Goal: Submit feedback/report problem

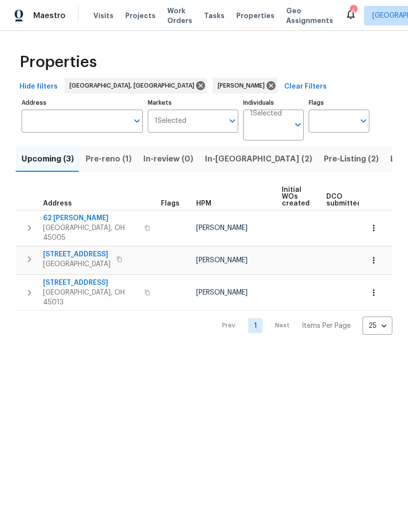
click at [324, 159] on span "Pre-Listing (2)" at bounding box center [351, 159] width 55 height 14
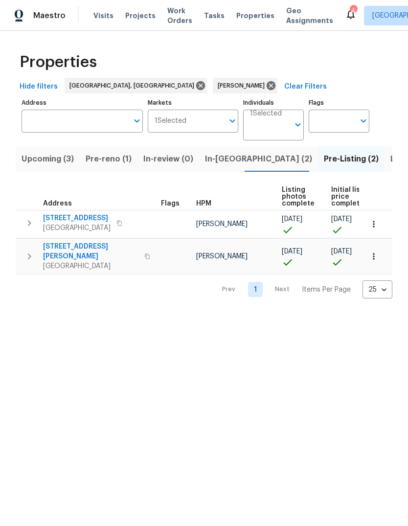
click at [391, 166] on span "Listed (11)" at bounding box center [410, 159] width 39 height 14
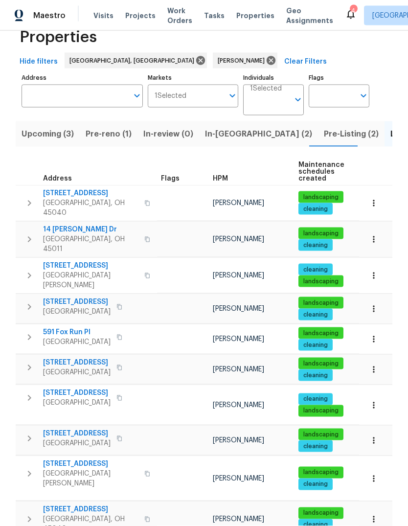
scroll to position [37, 0]
click at [26, 433] on icon "button" at bounding box center [30, 439] width 12 height 12
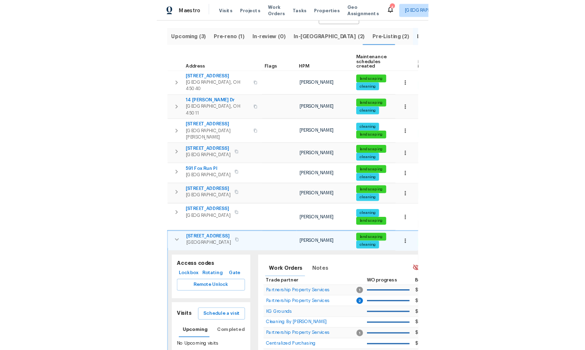
scroll to position [122, 0]
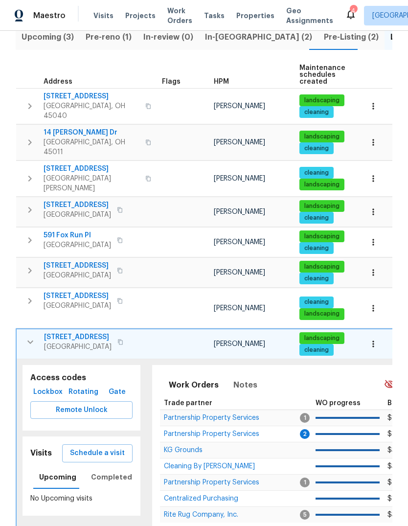
click at [115, 448] on span "Schedule a visit" at bounding box center [97, 454] width 55 height 12
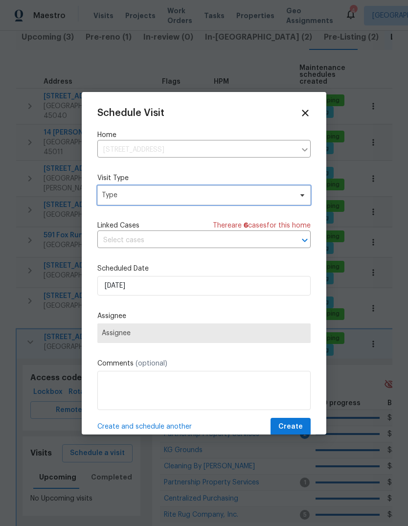
click at [179, 202] on span "Type" at bounding box center [204, 196] width 214 height 20
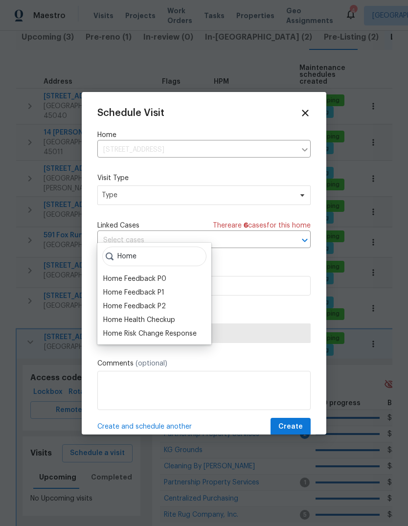
type input "Home"
click at [172, 315] on div "Home Health Checkup" at bounding box center [139, 320] width 72 height 10
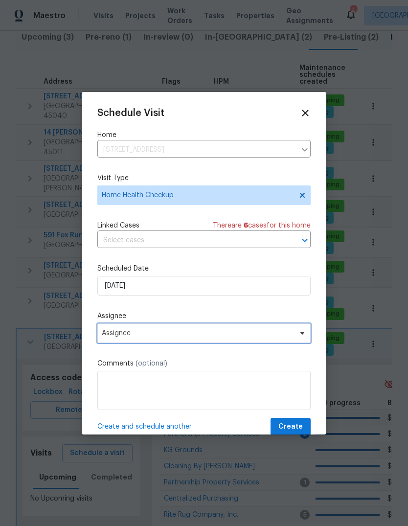
click at [192, 335] on span "Assignee" at bounding box center [198, 334] width 192 height 8
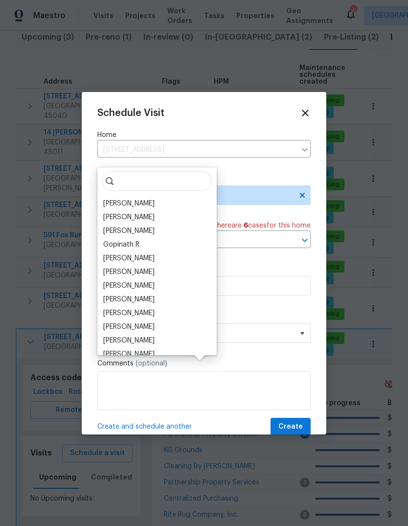
click at [150, 197] on div "[PERSON_NAME]" at bounding box center [157, 204] width 114 height 14
click at [152, 197] on div "[PERSON_NAME]" at bounding box center [157, 204] width 114 height 14
click at [130, 199] on div "[PERSON_NAME]" at bounding box center [128, 204] width 51 height 10
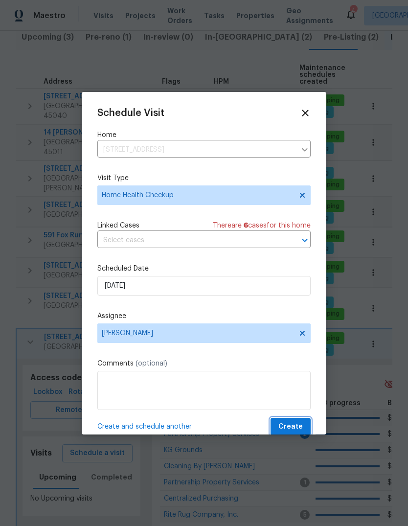
click at [297, 426] on span "Create" at bounding box center [291, 427] width 24 height 12
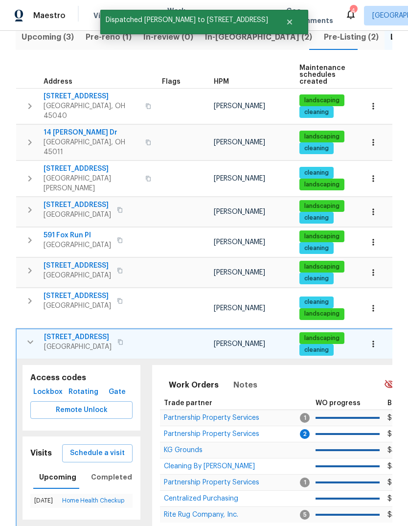
click at [55, 386] on span "Lockbox" at bounding box center [47, 392] width 27 height 12
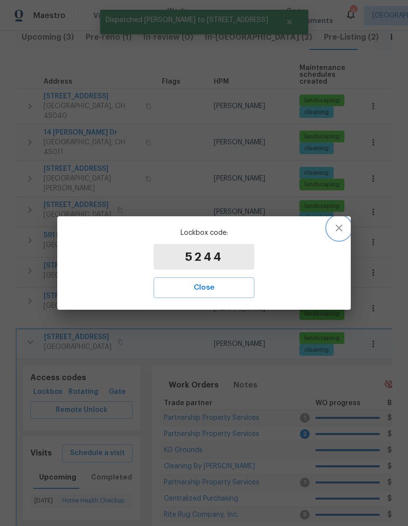
click at [341, 224] on icon "button" at bounding box center [339, 228] width 12 height 12
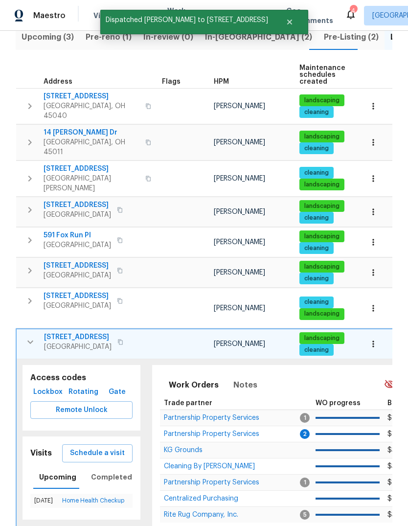
click at [105, 405] on span "Remote Unlock" at bounding box center [81, 411] width 87 height 12
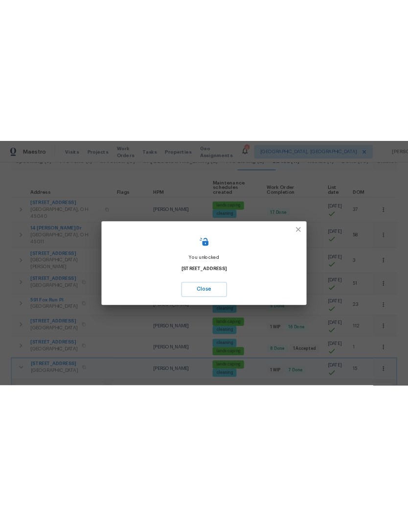
scroll to position [0, 0]
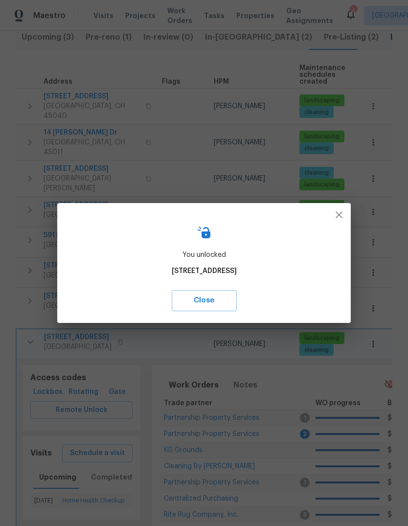
click at [329, 220] on button "button" at bounding box center [340, 215] width 24 height 24
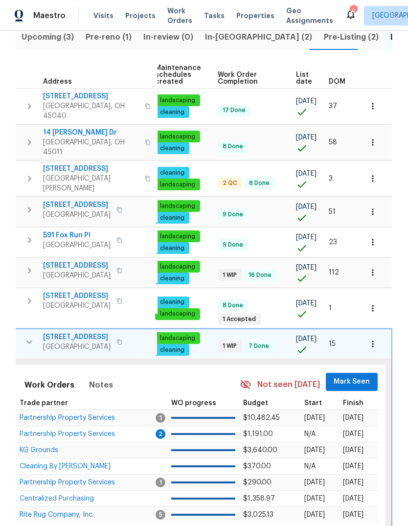
scroll to position [0, 144]
click at [373, 333] on button "button" at bounding box center [374, 344] width 22 height 22
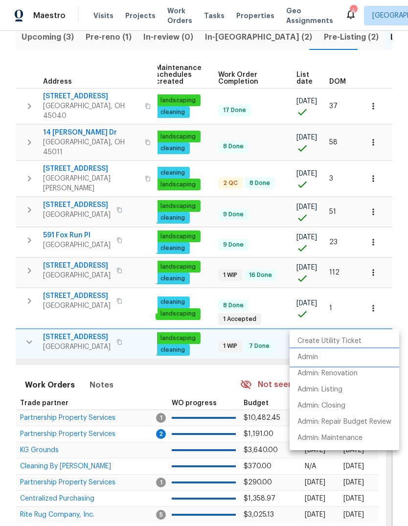
click at [333, 357] on li "Admin" at bounding box center [345, 358] width 110 height 16
click at [39, 362] on div at bounding box center [204, 263] width 408 height 526
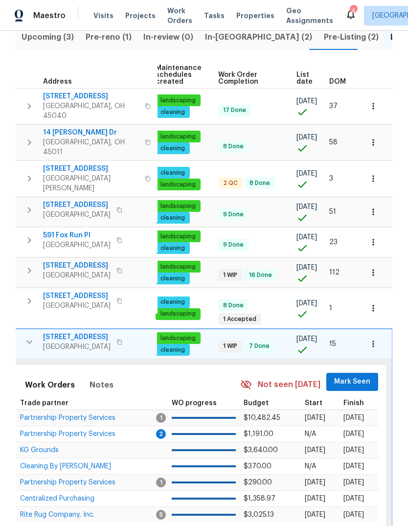
click at [39, 431] on span "Partnership Property Services" at bounding box center [67, 434] width 95 height 7
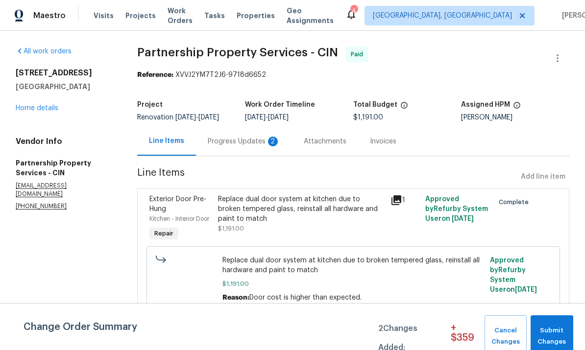
click at [57, 102] on div "[STREET_ADDRESS] Home details" at bounding box center [65, 90] width 98 height 45
click at [35, 105] on link "Home details" at bounding box center [37, 108] width 43 height 7
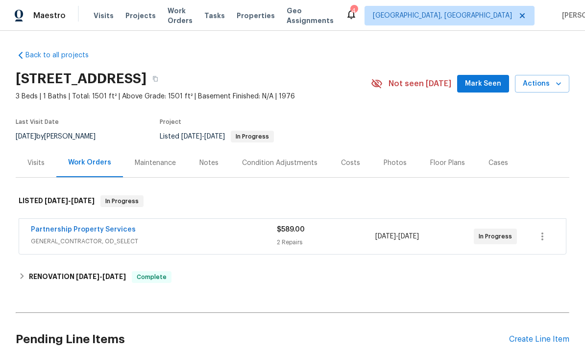
click at [48, 227] on link "Partnership Property Services" at bounding box center [83, 229] width 105 height 7
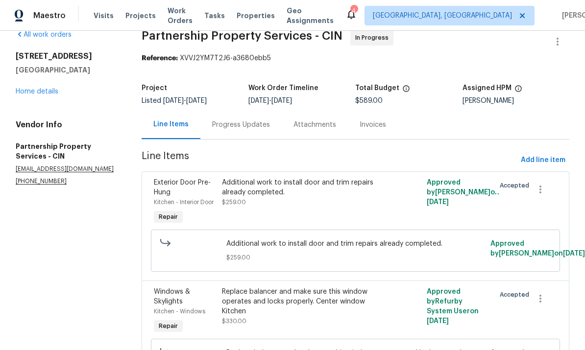
scroll to position [17, 0]
click at [270, 119] on div "Progress Updates" at bounding box center [241, 124] width 58 height 10
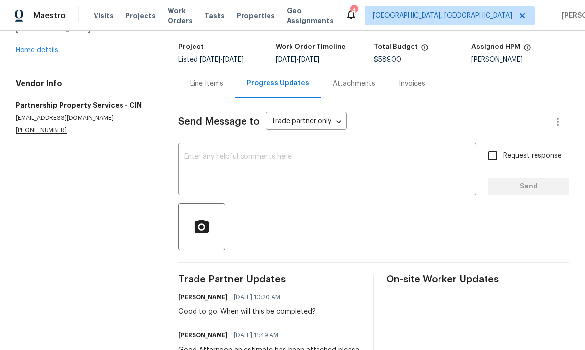
scroll to position [55, 0]
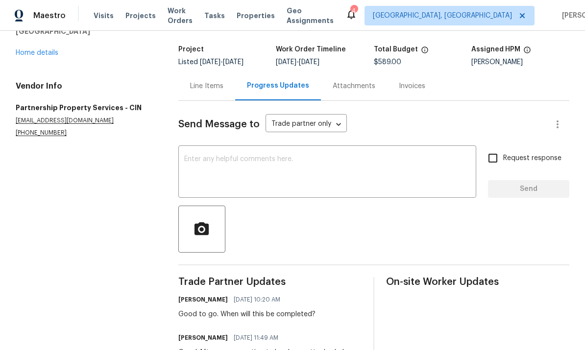
click at [207, 71] on div "Line Items" at bounding box center [206, 85] width 57 height 29
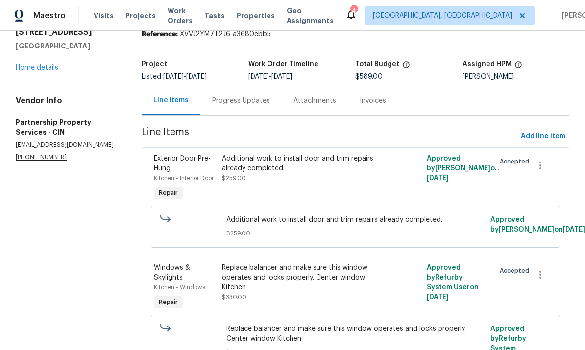
scroll to position [48, 0]
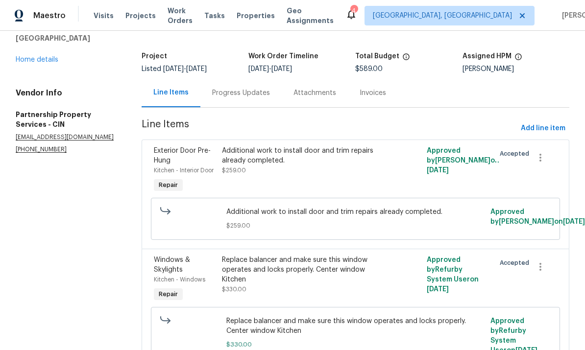
click at [256, 88] on div "Progress Updates" at bounding box center [241, 93] width 58 height 10
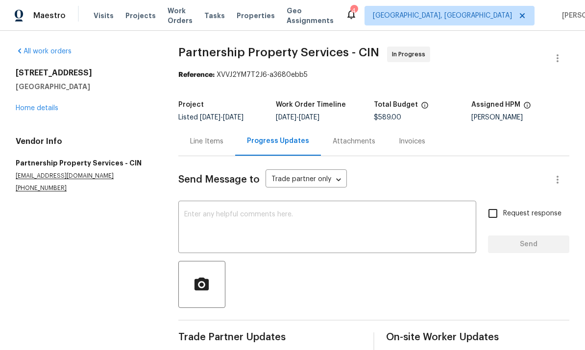
click at [227, 211] on textarea at bounding box center [327, 228] width 286 height 34
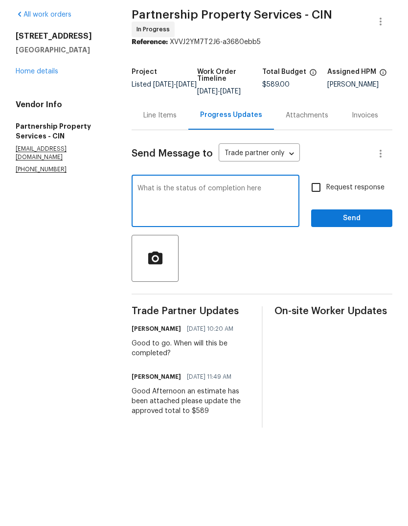
click at [238, 222] on textarea "What is the status of completion here" at bounding box center [216, 239] width 156 height 34
type textarea "What is the status on completion here"
click at [317, 214] on input "Request response" at bounding box center [316, 224] width 21 height 21
checkbox input "true"
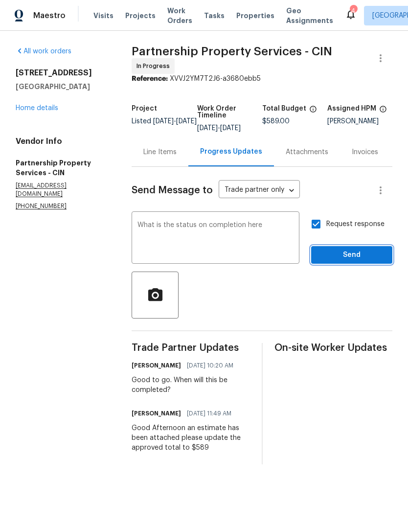
click at [348, 262] on span "Send" at bounding box center [352, 255] width 66 height 12
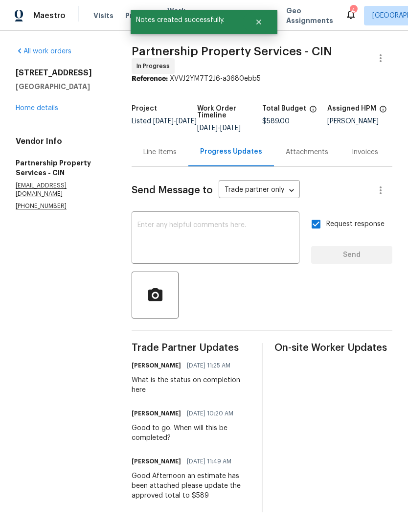
click at [241, 132] on span "9/22/2025" at bounding box center [230, 128] width 21 height 7
click at [378, 59] on icon "button" at bounding box center [381, 58] width 12 height 12
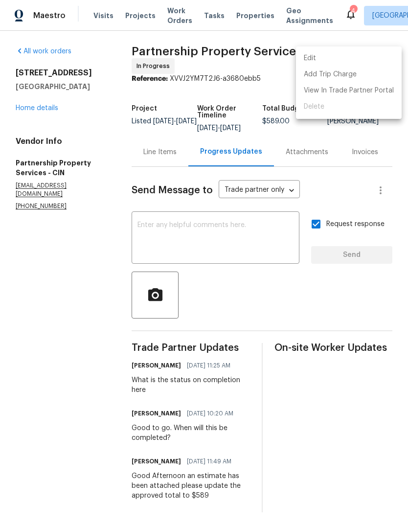
click at [365, 57] on li "Edit" at bounding box center [349, 58] width 106 height 16
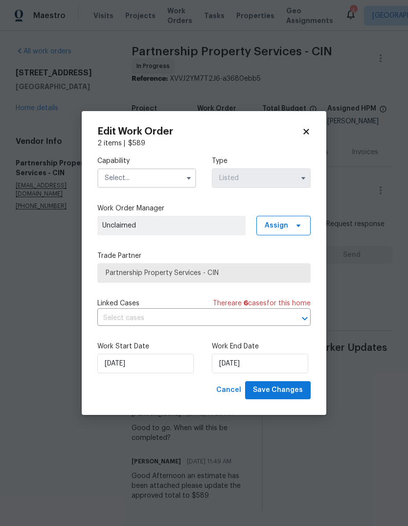
click at [110, 181] on input "text" at bounding box center [146, 178] width 99 height 20
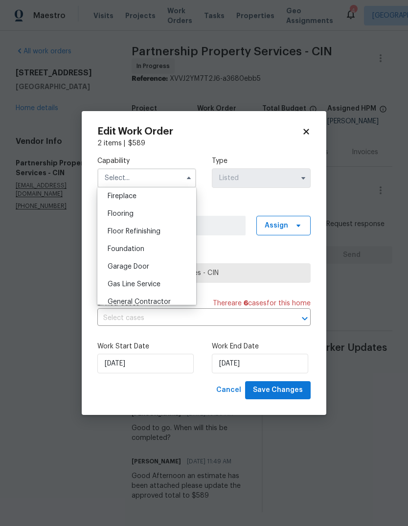
scroll to position [390, 0]
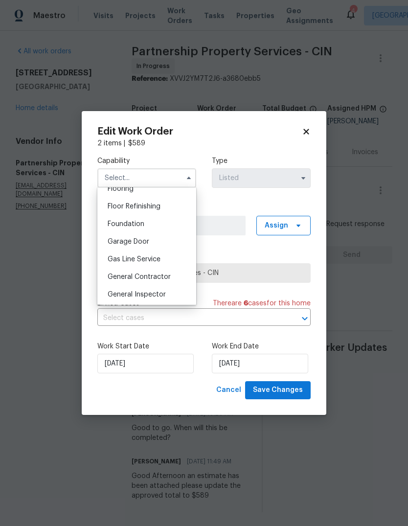
click at [113, 279] on span "General Contractor" at bounding box center [139, 277] width 63 height 7
type input "General Contractor"
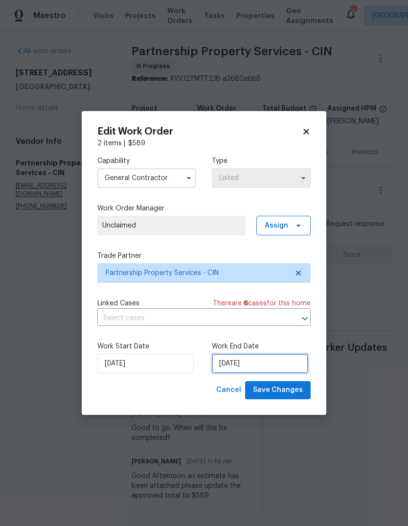
click at [279, 362] on input "9/22/2025" at bounding box center [260, 364] width 96 height 20
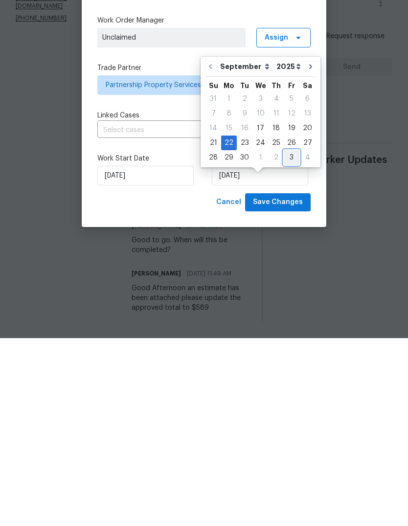
click at [292, 339] on div "3" at bounding box center [292, 346] width 16 height 14
type input "10/3/2025"
select select "9"
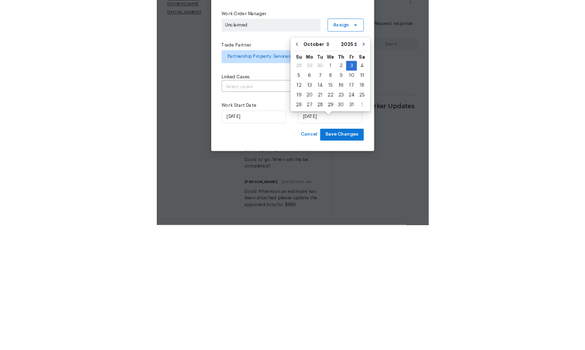
scroll to position [37, 0]
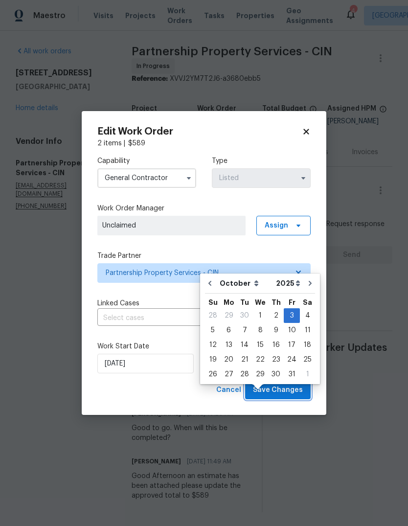
click at [290, 386] on span "Save Changes" at bounding box center [278, 390] width 50 height 12
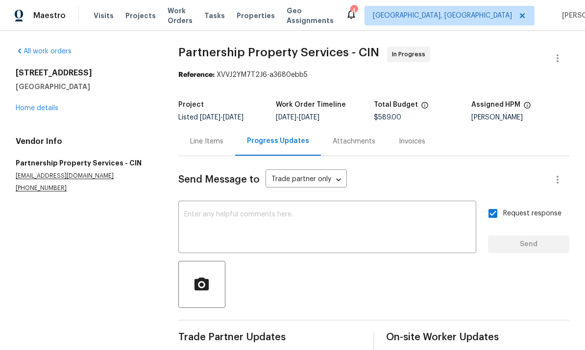
scroll to position [0, 0]
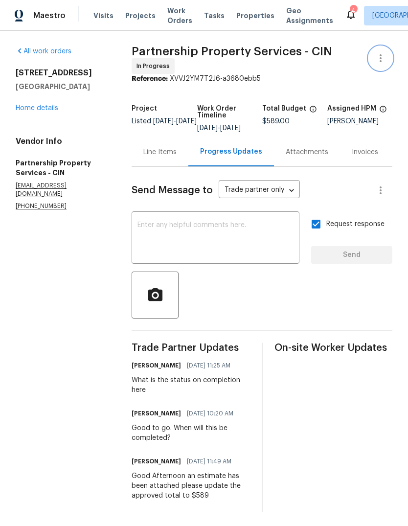
click at [386, 52] on icon "button" at bounding box center [381, 58] width 12 height 12
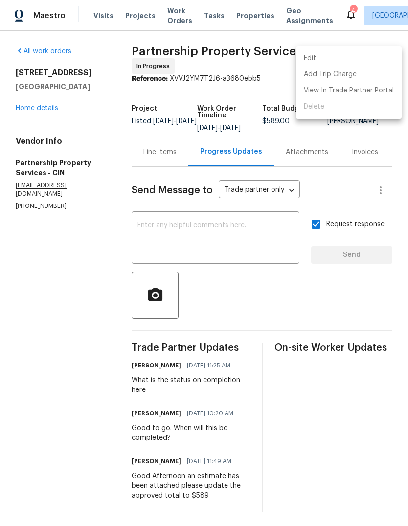
click at [66, 114] on div at bounding box center [204, 263] width 408 height 526
click at [66, 113] on div "Edit Add Trip Charge View In Trade Partner Portal Delete" at bounding box center [204, 263] width 408 height 526
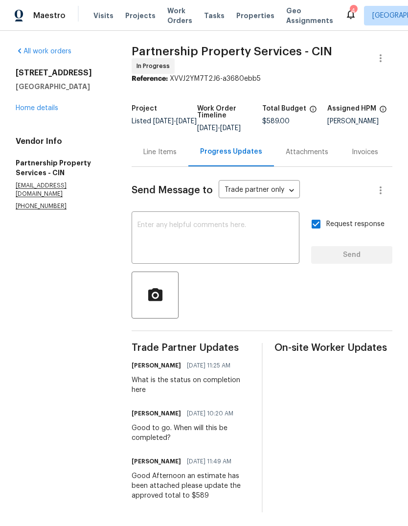
click at [55, 110] on link "Home details" at bounding box center [37, 108] width 43 height 7
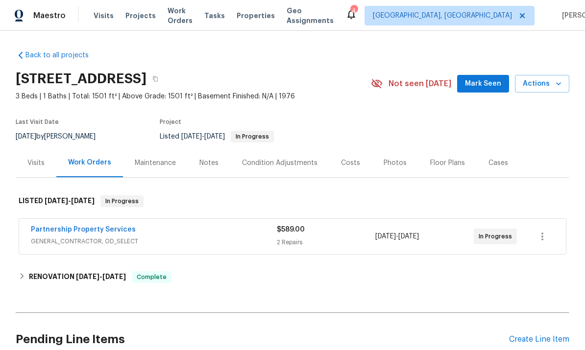
click at [408, 86] on span "Actions" at bounding box center [542, 84] width 39 height 12
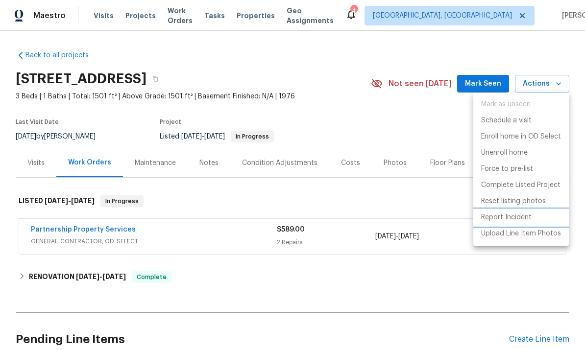
click at [408, 219] on p "Report Incident" at bounding box center [506, 218] width 50 height 10
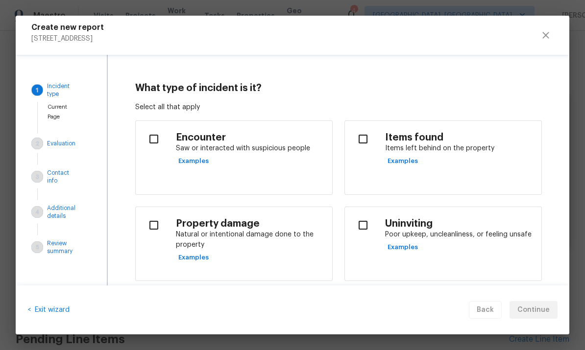
click at [158, 129] on input "checkbox" at bounding box center [153, 139] width 21 height 21
checkbox input "true"
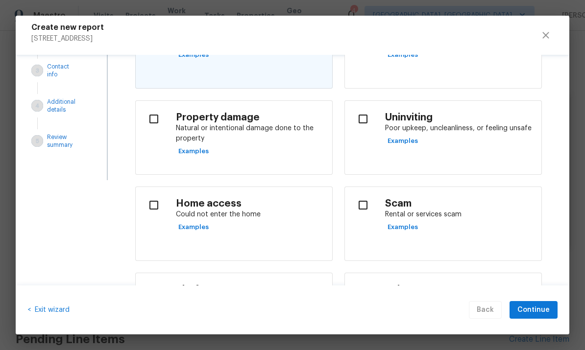
scroll to position [91, 0]
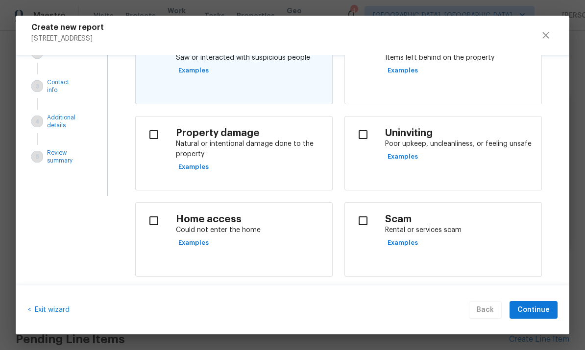
click at [372, 223] on input "checkbox" at bounding box center [363, 221] width 21 height 21
checkbox input "true"
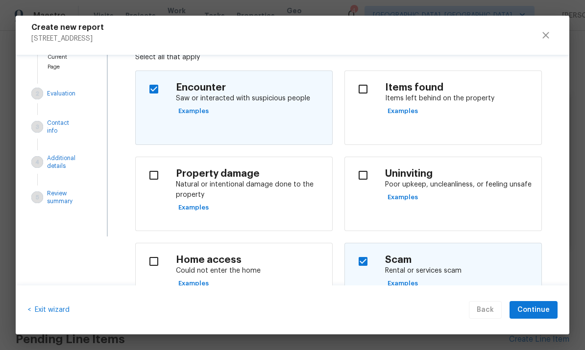
scroll to position [16, 0]
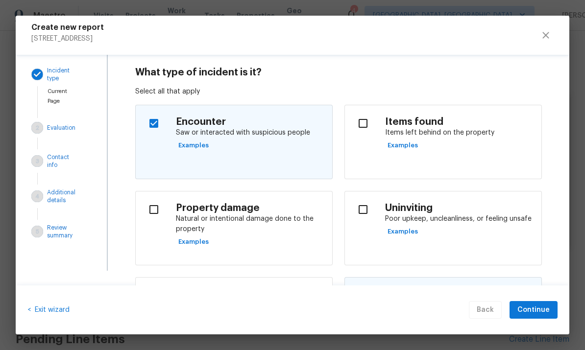
click at [162, 129] on input "checkbox" at bounding box center [153, 123] width 21 height 21
checkbox input "false"
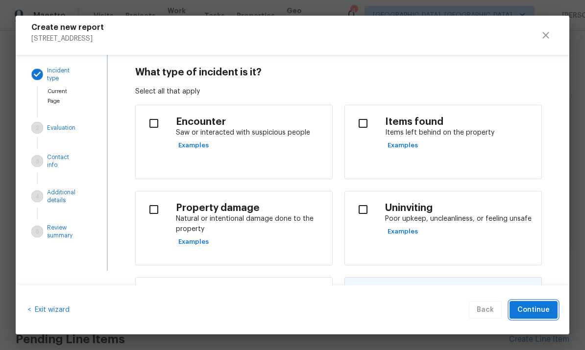
click at [408, 309] on span "Continue" at bounding box center [533, 310] width 32 height 12
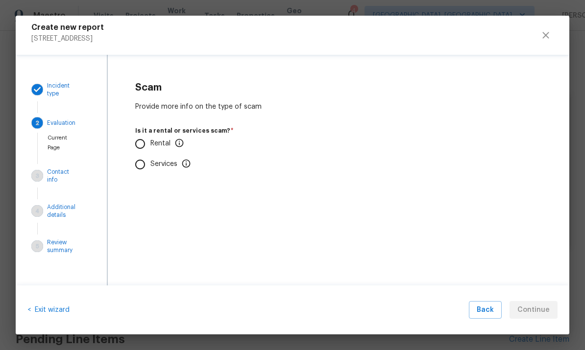
scroll to position [0, 0]
click at [154, 139] on p "Rental" at bounding box center [167, 144] width 34 height 10
click at [150, 139] on input "Rental" at bounding box center [140, 144] width 21 height 21
radio input "true"
click at [148, 202] on input "No" at bounding box center [140, 202] width 21 height 21
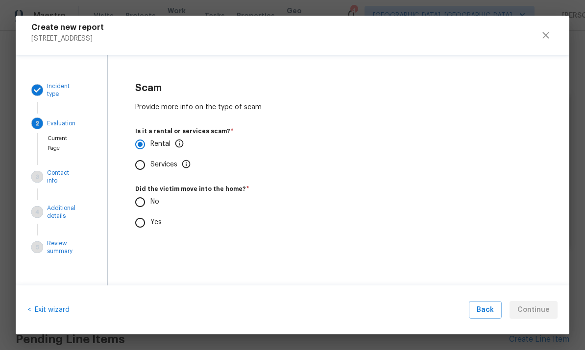
radio input "true"
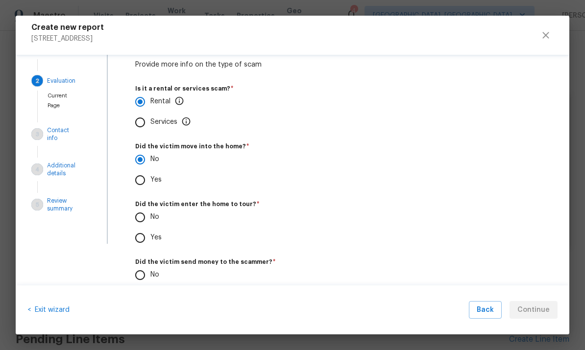
scroll to position [49, 0]
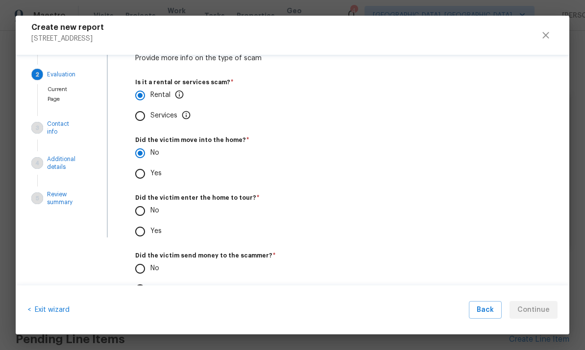
click at [135, 214] on input "No" at bounding box center [140, 211] width 21 height 21
radio input "true"
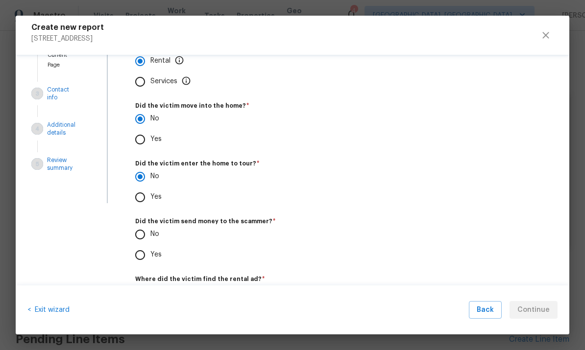
scroll to position [122, 0]
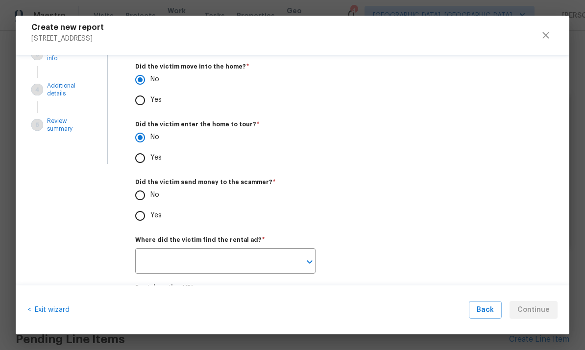
click at [135, 219] on input "Yes" at bounding box center [140, 216] width 21 height 21
radio input "true"
click at [136, 211] on input "Yes" at bounding box center [140, 216] width 21 height 21
click at [142, 194] on input "No" at bounding box center [140, 195] width 21 height 21
radio input "true"
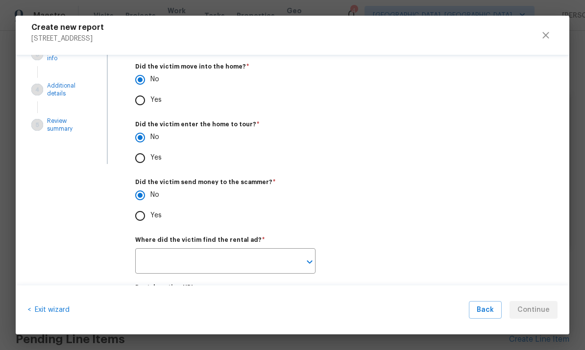
click at [258, 266] on input "text" at bounding box center [211, 262] width 153 height 23
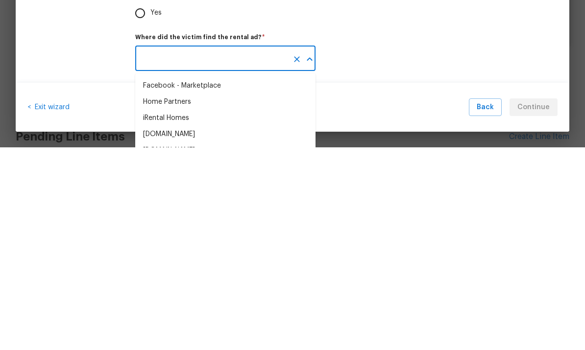
scroll to position [47, 0]
click at [223, 282] on li "Facebook - Marketplace" at bounding box center [225, 290] width 180 height 16
type input "Facebook - Marketplace"
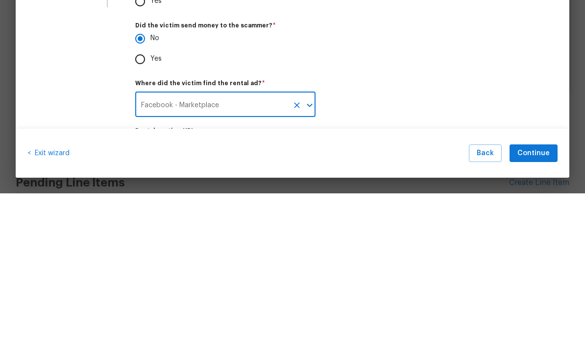
scroll to position [37, 0]
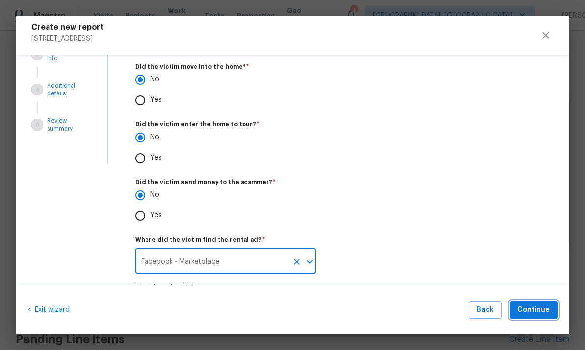
click at [408, 311] on span "Continue" at bounding box center [533, 310] width 32 height 12
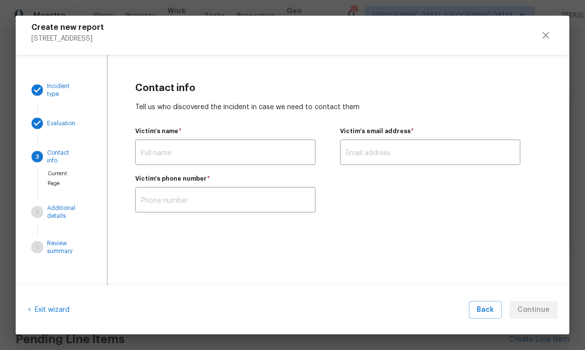
click at [253, 151] on input "text" at bounding box center [225, 153] width 180 height 23
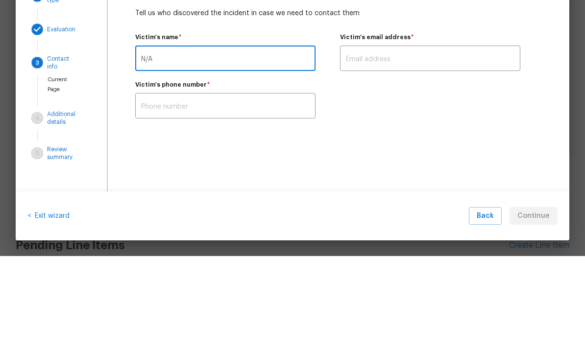
type input "N/A"
click at [408, 142] on input "text" at bounding box center [430, 153] width 180 height 23
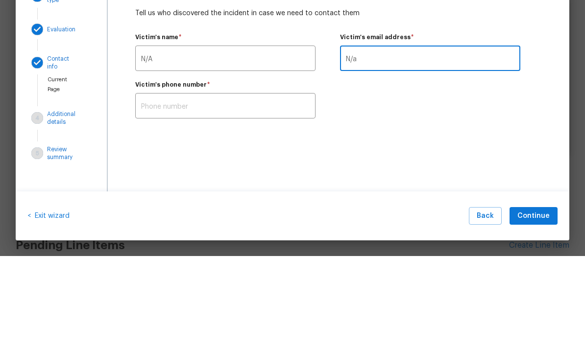
type input "N/a"
click at [228, 190] on input "text" at bounding box center [225, 201] width 180 height 23
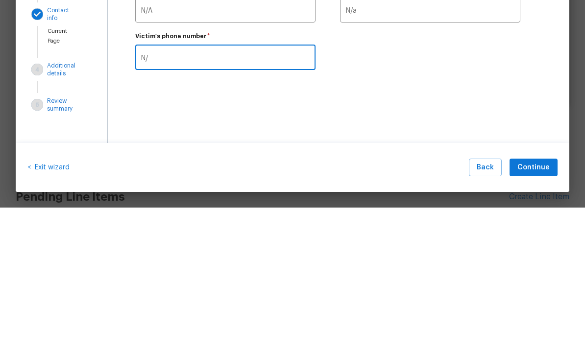
type input "N/a"
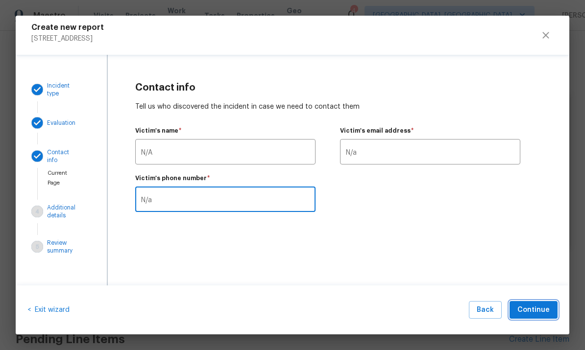
click at [408, 307] on span "Continue" at bounding box center [533, 310] width 32 height 12
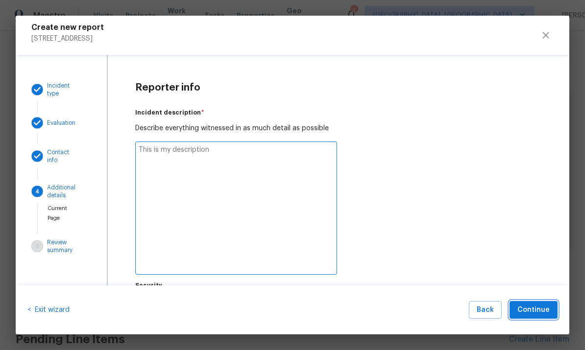
type textarea "x"
click at [268, 178] on textarea at bounding box center [236, 208] width 202 height 133
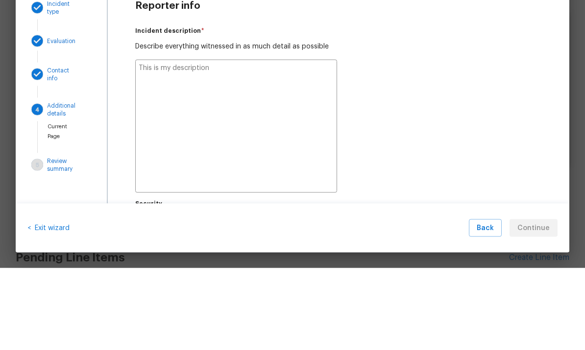
type textarea "I"
type textarea "x"
type textarea "I was"
type textarea "x"
type textarea "I was inspect"
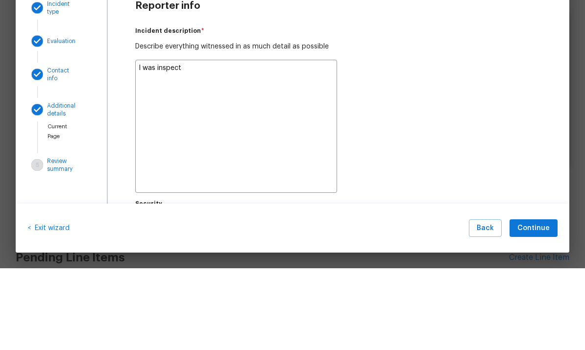
type textarea "x"
type textarea "I was inspecting the"
type textarea "x"
type textarea "I was inspecting the home"
type textarea "x"
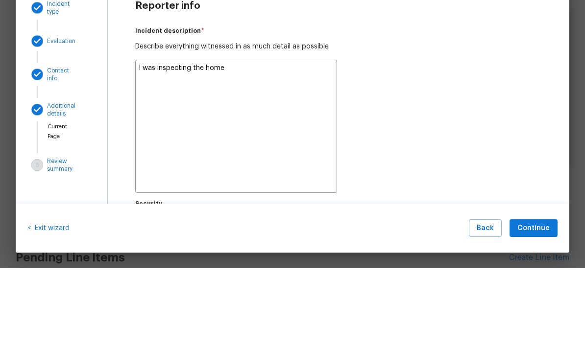
type textarea "I was inspecting the home and a"
type textarea "x"
type textarea "I was inspecting the home and a couple"
type textarea "x"
type textarea "I was inspecting the home and a couple drove up"
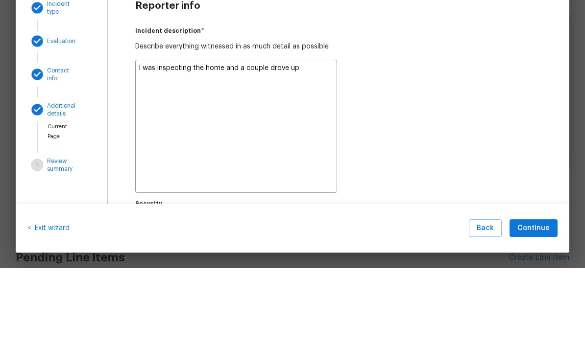
type textarea "x"
type textarea "I was inspecting the home and a couple drove up."
type textarea "x"
type textarea "I was inspecting the home and a couple drove up. I asked"
type textarea "x"
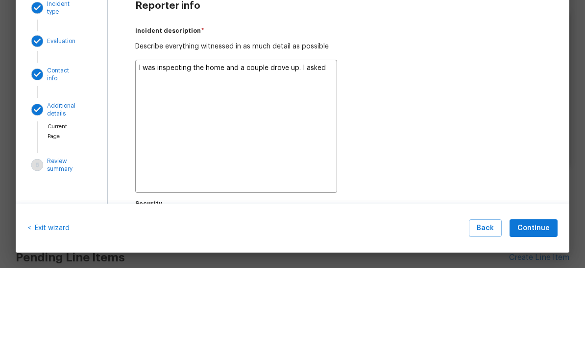
type textarea "I was inspecting the home and a couple drove up. I asked them if"
type textarea "x"
type textarea "I was inspecting the home and a couple drove up. I asked them if they"
type textarea "x"
type textarea "I was inspecting the home and a couple drove up. I asked them if they were."
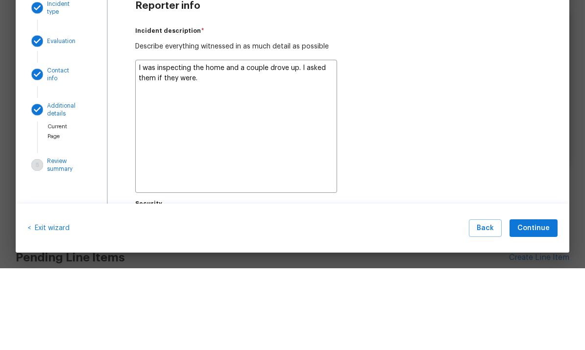
type textarea "x"
type textarea "I was inspecting the home and a couple drove up. I asked them if they were look…"
type textarea "x"
type textarea "I was inspecting the home and a couple drove up. I asked them if they were look…"
type textarea "x"
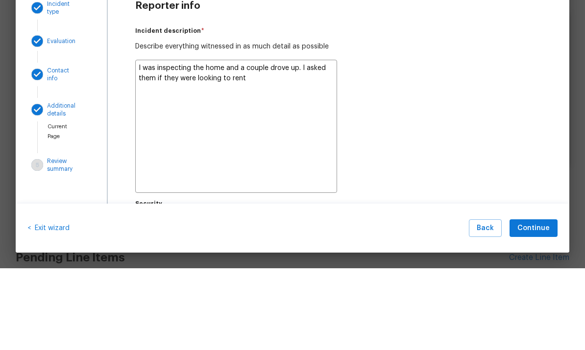
type textarea "I was inspecting the home and a couple drove up. I asked them if they were look…"
type textarea "x"
type textarea "I was inspecting the home and a couple drove up. I asked them if they were look…"
type textarea "x"
type textarea "I was inspecting the home and a couple drove up. I asked them if they were look…"
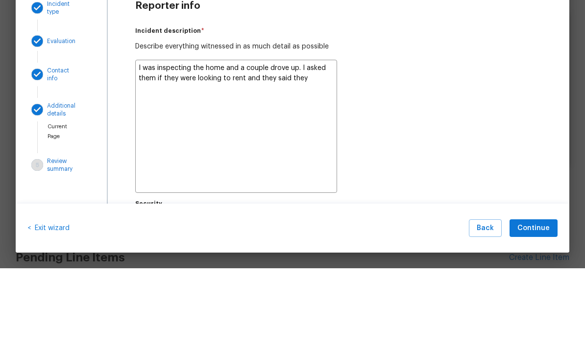
type textarea "x"
type textarea "I was inspecting the home and a couple drove up. I asked them if they were look…"
type textarea "x"
type textarea "I was inspecting the home and a couple drove up. I asked them if they were look…"
type textarea "x"
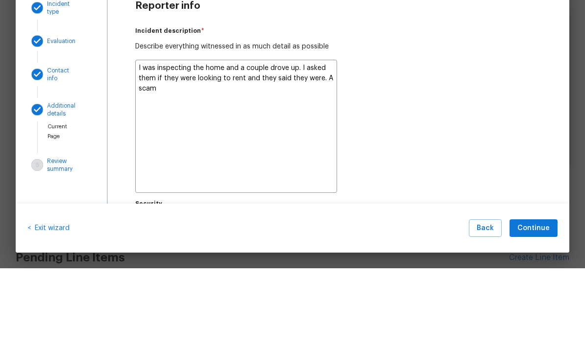
type textarea "I was inspecting the home and a couple drove up. I asked them if they were look…"
type textarea "x"
type textarea "I was inspecting the home and a couple drove up. I asked them if they were look…"
type textarea "x"
type textarea "I was inspecting the home and a couple drove up. I asked them if they were look…"
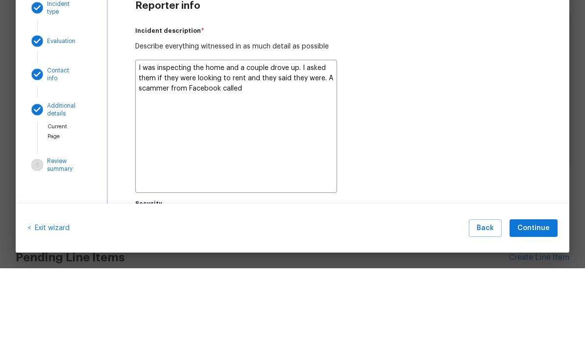
type textarea "x"
type textarea "I was inspecting the home and a couple drove up. I asked them if they were look…"
type textarea "x"
type textarea "I was inspecting the home and a couple drove up. I asked them if they were look…"
type textarea "x"
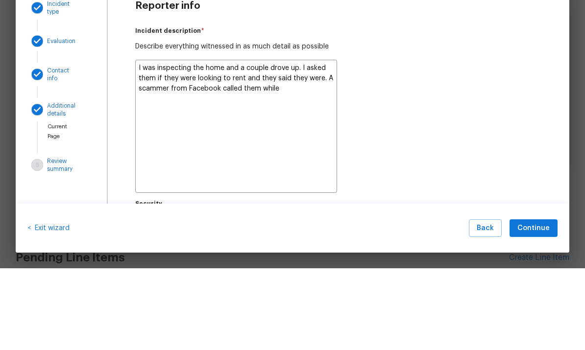
type textarea "I was inspecting the home and a couple drove up. I asked them if they were look…"
type textarea "x"
type textarea "I was inspecting the home and a couple drove up. I asked them if they were look…"
type textarea "x"
type textarea "I was inspecting the home and a couple drove up. I asked them if they were look…"
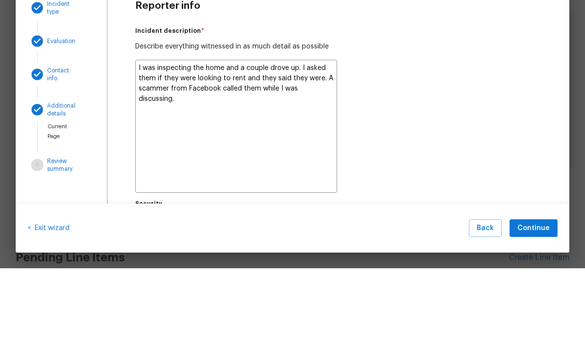
type textarea "x"
type textarea "I was inspecting the home and a couple drove up. I asked them if they were look…"
type textarea "x"
type textarea "I was inspecting the home and a couple drove up. I asked them if they were look…"
type textarea "x"
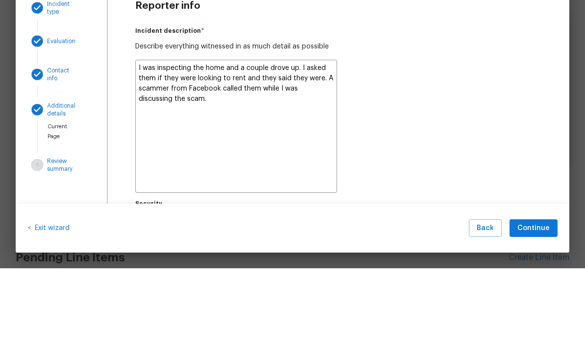
type textarea "I was inspecting the home and a couple drove up. I asked them if they were look…"
type textarea "x"
type textarea "I was inspecting the home and a couple drove up. I asked them if they were look…"
type textarea "x"
type textarea "I was inspecting the home and a couple drove up. I asked them if they were look…"
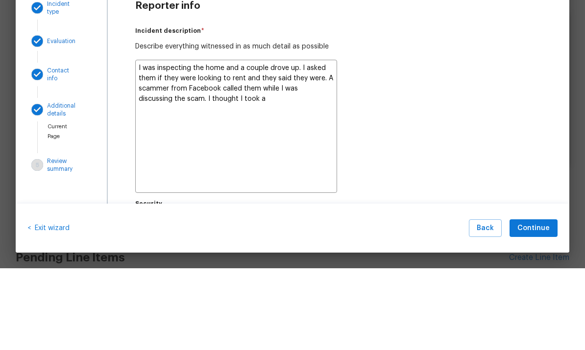
type textarea "x"
type textarea "I was inspecting the home and a couple drove up. I asked them if they were look…"
type textarea "x"
type textarea "I was inspecting the home and a couple drove up. I asked them if they were look…"
type textarea "x"
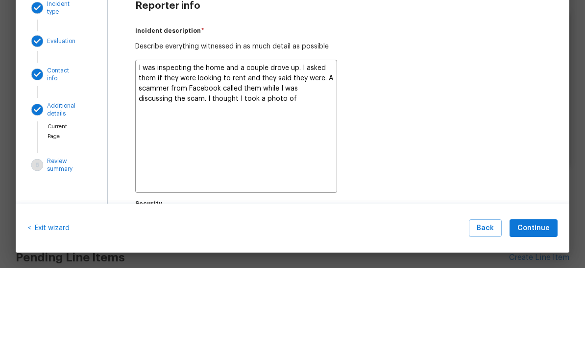
type textarea "I was inspecting the home and a couple drove up. I asked them if they were look…"
type textarea "x"
type textarea "I was inspecting the home and a couple drove up. I asked them if they were look…"
type textarea "x"
type textarea "I was inspecting the home and a couple drove up. I asked them if they were look…"
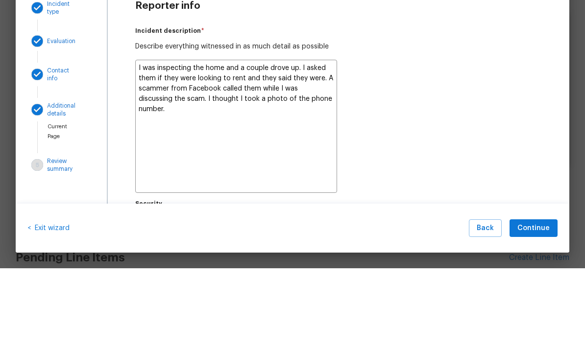
type textarea "x"
type textarea "I was inspecting the home and a couple drove up. I asked them if they were look…"
type textarea "x"
type textarea "I was inspecting the home and a couple drove up. I asked them if they were look…"
type textarea "x"
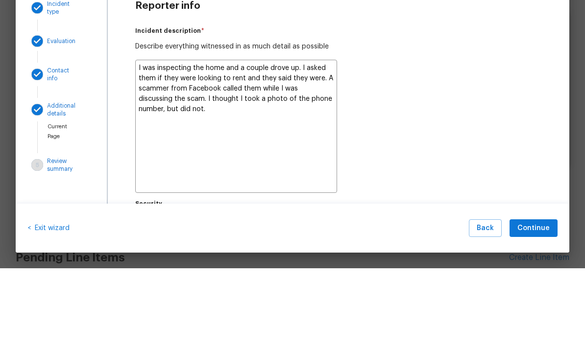
type textarea "I was inspecting the home and a couple drove up. I asked them if they were look…"
type textarea "x"
type textarea "I was inspecting the home and a couple drove up. I asked them if they were look…"
type textarea "x"
type textarea "I was inspecting the home and a couple drove up. I asked them if they were look…"
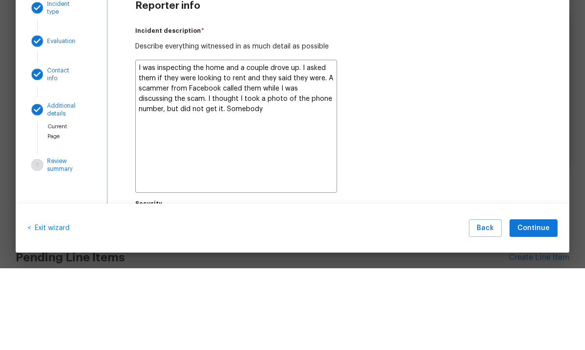
type textarea "x"
type textarea "I was inspecting the home and a couple drove up. I asked them if they were look…"
type textarea "x"
type textarea "I was inspecting the home and a couple drove up. I asked them if they were look…"
type textarea "x"
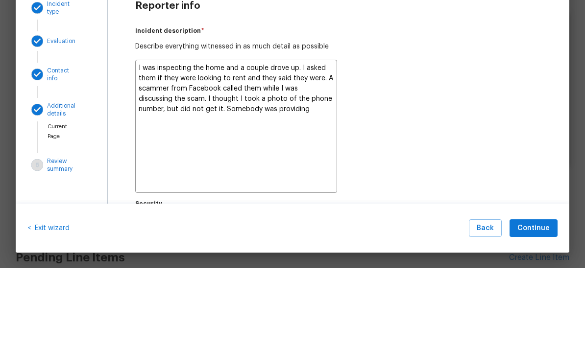
type textarea "I was inspecting the home and a couple drove up. I asked them if they were look…"
type textarea "x"
type textarea "I was inspecting the home and a couple drove up. I asked them if they were look…"
type textarea "x"
type textarea "I was inspecting the home and a couple drove up. I asked them if they were look…"
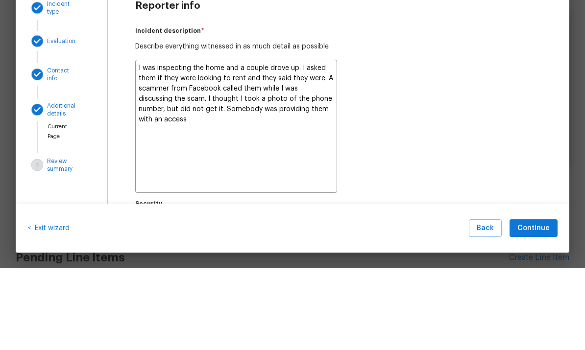
type textarea "x"
type textarea "I was inspecting the home and a couple drove up. I asked them if they were look…"
type textarea "x"
type textarea "I was inspecting the home and a couple drove up. I asked them if they were look…"
type textarea "x"
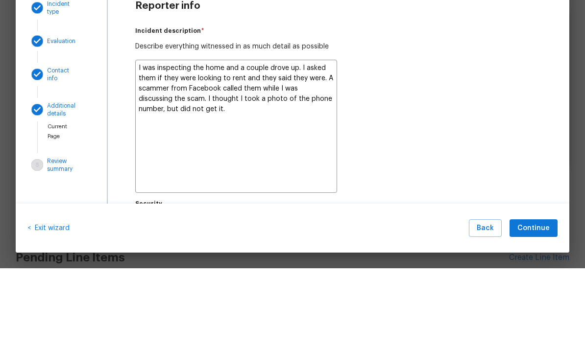
type textarea "I was inspecting the home and a couple drove up. I asked them if they were look…"
type textarea "x"
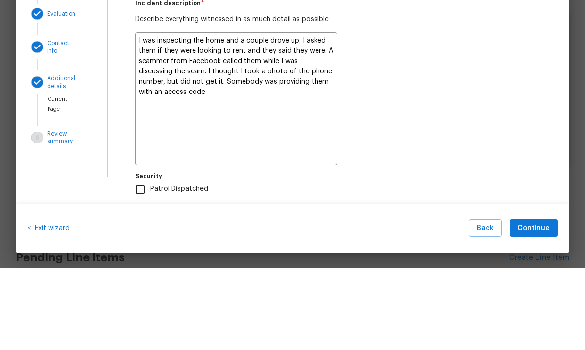
scroll to position [30, 0]
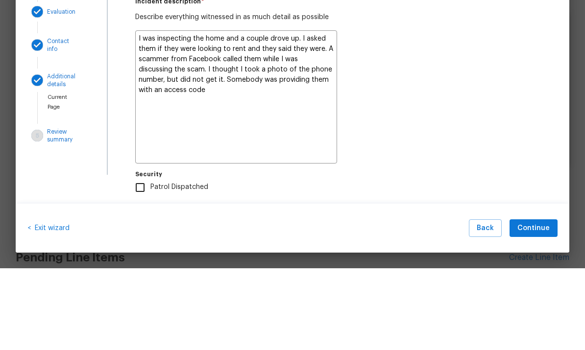
click at [180, 112] on textarea "I was inspecting the home and a couple drove up. I asked them if they were look…" at bounding box center [236, 178] width 202 height 133
type textarea "I was inspecting the home and a couple drove up. I asked them if they were look…"
type textarea "x"
type textarea "I was inspecting the home and a couple drove up. I asked them if they were look…"
type textarea "x"
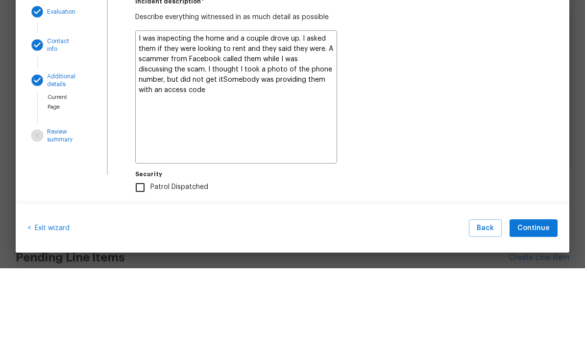
type textarea "I was inspecting the home and a couple drove up. I asked them if they were look…"
type textarea "x"
type textarea "I was inspecting the home and a couple drove up. I asked them if they were look…"
type textarea "x"
type textarea "I was inspecting the home and a couple drove up. I asked them if they were look…"
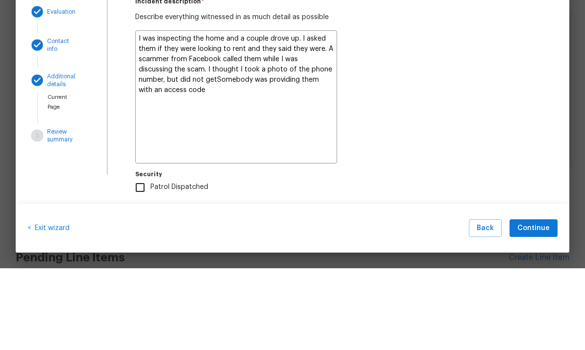
type textarea "x"
type textarea "I was inspecting the home and a couple drove up. I asked them if they were look…"
type textarea "x"
type textarea "I was inspecting the home and a couple drove up. I asked them if they were look…"
type textarea "x"
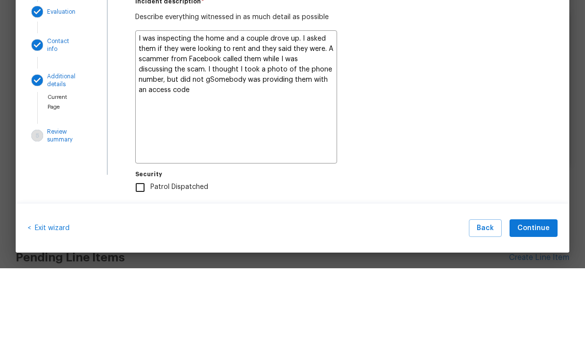
type textarea "I was inspecting the home and a couple drove up. I asked them if they were look…"
type textarea "x"
type textarea "I was inspecting the home and a couple drove up. I asked them if they were look…"
type textarea "x"
type textarea "I was inspecting the home and a couple drove up. I asked them if they were look…"
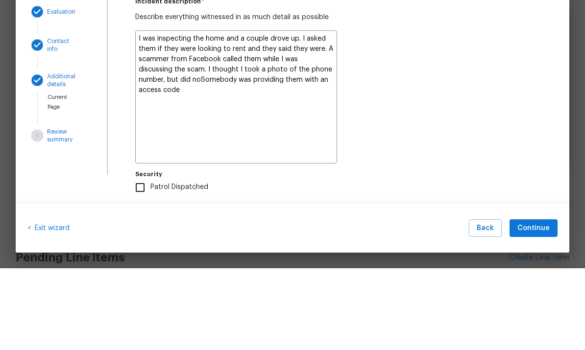
type textarea "x"
type textarea "I was inspecting the home and a couple drove up. I asked them if they were look…"
type textarea "x"
type textarea "I was inspecting the home and a couple drove up. I asked them if they were look…"
type textarea "x"
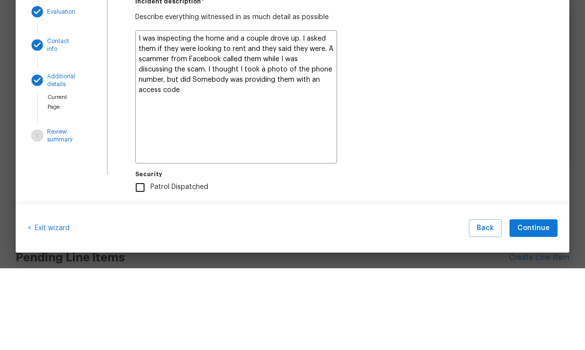
type textarea "I was inspecting the home and a couple drove up. I asked them if they were look…"
type textarea "x"
type textarea "I was inspecting the home and a couple drove up. I asked them if they were look…"
type textarea "x"
type textarea "I was inspecting the home and a couple drove up. I asked them if they were look…"
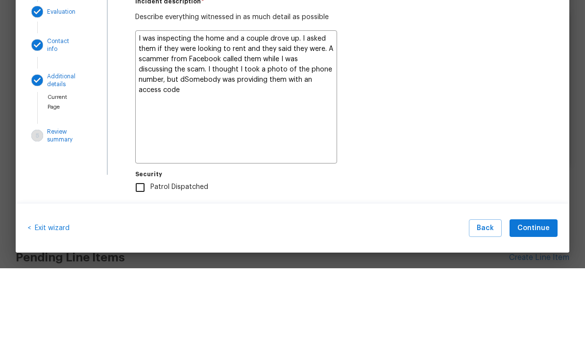
type textarea "x"
type textarea "I was inspecting the home and a couple drove up. I asked them if they were look…"
type textarea "x"
type textarea "I was inspecting the home and a couple drove up. I asked them if they were look…"
type textarea "x"
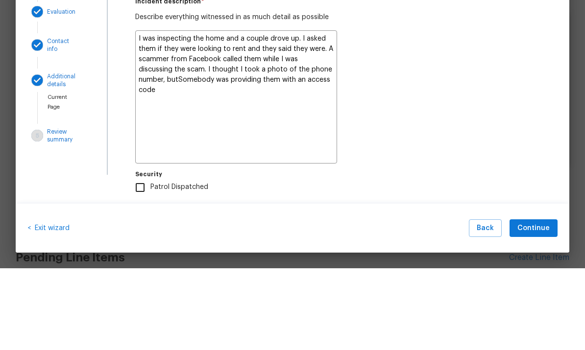
type textarea "I was inspecting the home and a couple drove up. I asked them if they were look…"
type textarea "x"
type textarea "I was inspecting the home and a couple drove up. I asked them if they were look…"
type textarea "x"
type textarea "I was inspecting the home and a couple drove up. I asked them if they were look…"
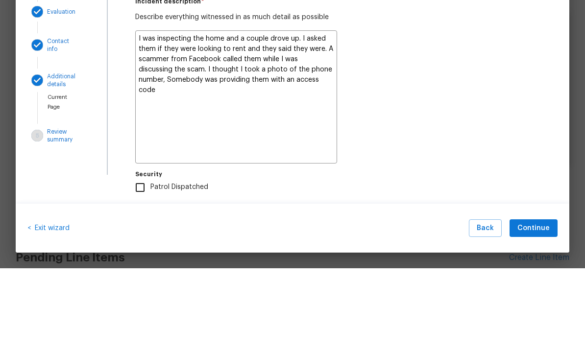
type textarea "x"
type textarea "I was inspecting the home and a couple drove up. I asked them if they were look…"
type textarea "x"
type textarea "I was inspecting the home and a couple drove up. I asked them if they were look…"
type textarea "x"
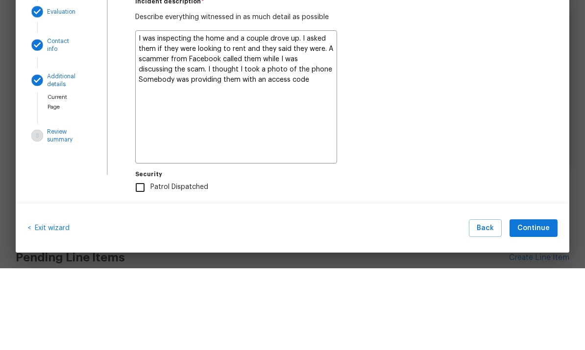
type textarea "I was inspecting the home and a couple drove up. I asked them if they were look…"
type textarea "x"
type textarea "I was inspecting the home and a couple drove up. I asked them if they were look…"
type textarea "x"
type textarea "I was inspecting the home and a couple drove up. I asked them if they were look…"
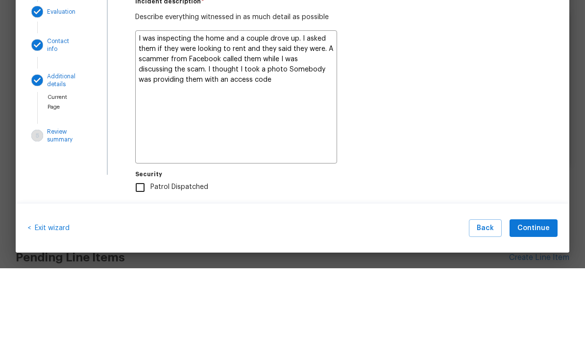
type textarea "x"
type textarea "I was inspecting the home and a couple drove up. I asked them if they were look…"
type textarea "x"
type textarea "I was inspecting the home and a couple drove up. I asked them if they were look…"
type textarea "x"
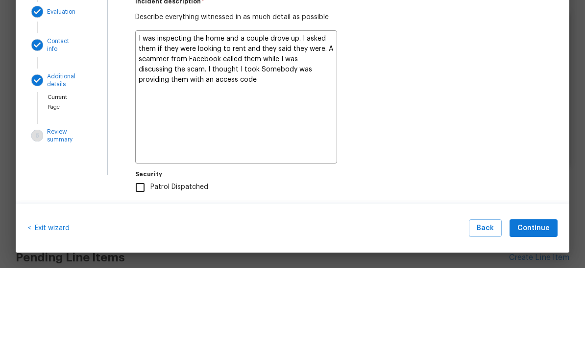
type textarea "I was inspecting the home and a couple drove up. I asked them if they were look…"
type textarea "x"
type textarea "I was inspecting the home and a couple drove up. I asked them if they were look…"
type textarea "x"
type textarea "I was inspecting the home and a couple drove up. I asked them if they were look…"
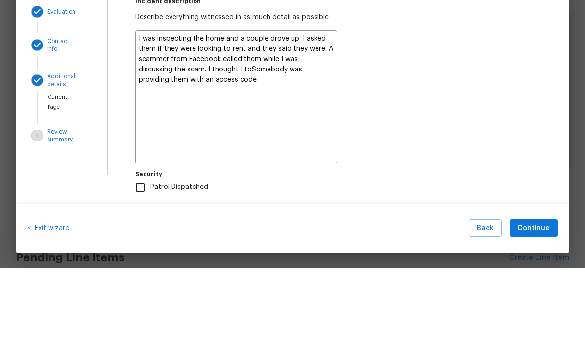
type textarea "x"
type textarea "I was inspecting the home and a couple drove up. I asked them if they were look…"
type textarea "x"
type textarea "I was inspecting the home and a couple drove up. I asked them if they were look…"
type textarea "x"
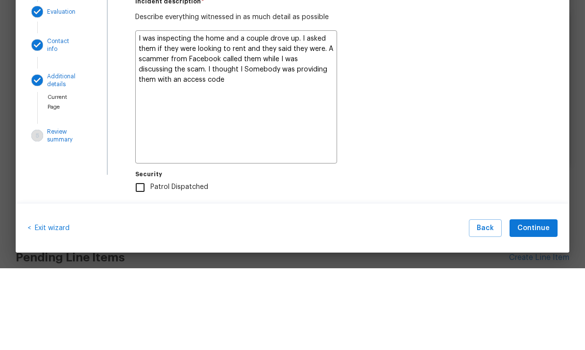
type textarea "I was inspecting the home and a couple drove up. I asked them if they were look…"
type textarea "x"
type textarea "I was inspecting the home and a couple drove up. I asked them if they were look…"
type textarea "x"
type textarea "I was inspecting the home and a couple drove up. I asked them if they were look…"
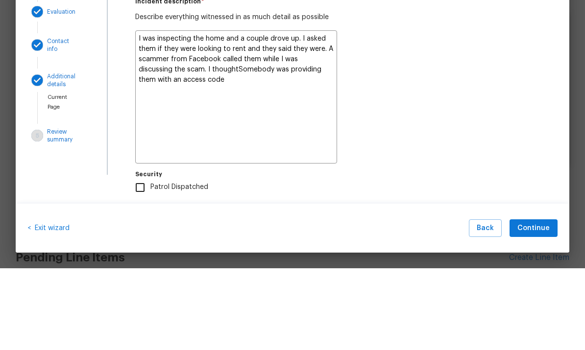
type textarea "x"
type textarea "I was inspecting the home and a couple drove up. I asked them if they were look…"
type textarea "x"
type textarea "I was inspecting the home and a couple drove up. I asked them if they were look…"
type textarea "x"
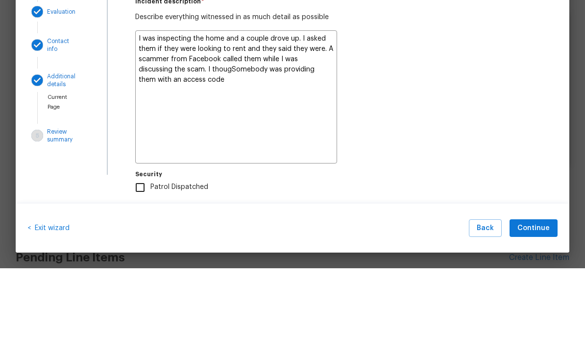
type textarea "I was inspecting the home and a couple drove up. I asked them if they were look…"
type textarea "x"
type textarea "I was inspecting the home and a couple drove up. I asked them if they were look…"
type textarea "x"
type textarea "I was inspecting the home and a couple drove up. I asked them if they were look…"
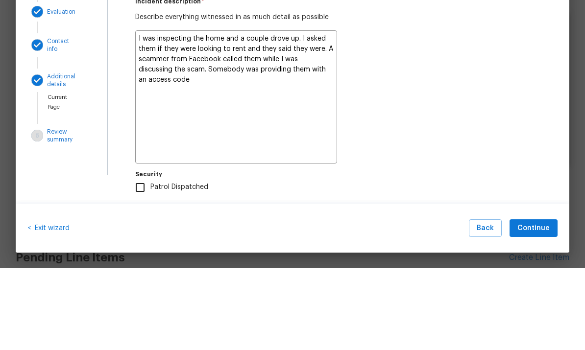
click at [273, 112] on textarea "I was inspecting the home and a couple drove up. I asked them if they were look…" at bounding box center [236, 178] width 202 height 133
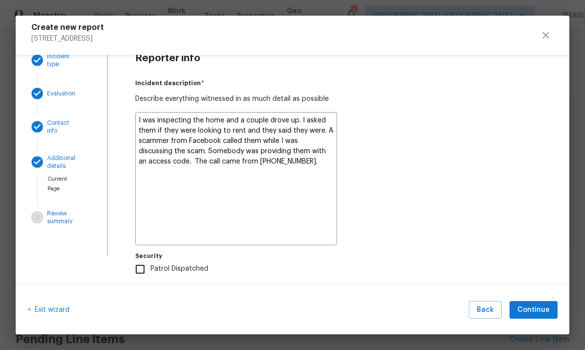
click at [310, 164] on textarea "I was inspecting the home and a couple drove up. I asked them if they were look…" at bounding box center [236, 178] width 202 height 133
click at [408, 307] on span "Continue" at bounding box center [533, 310] width 32 height 12
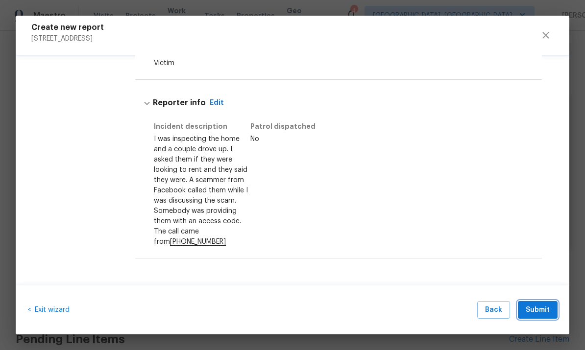
scroll to position [369, 0]
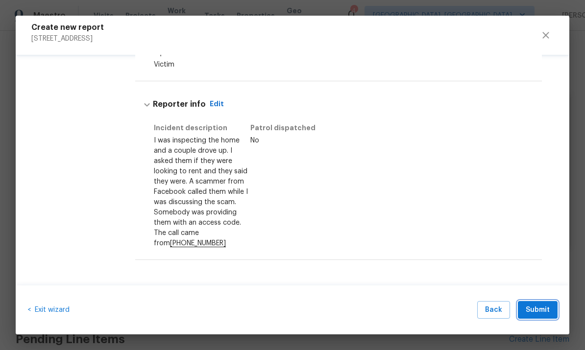
click at [408, 308] on span "Submit" at bounding box center [537, 310] width 24 height 12
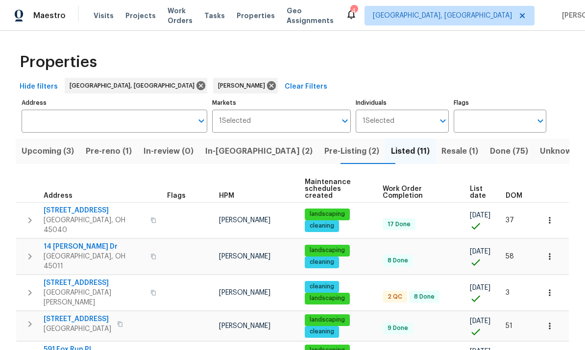
scroll to position [0, 0]
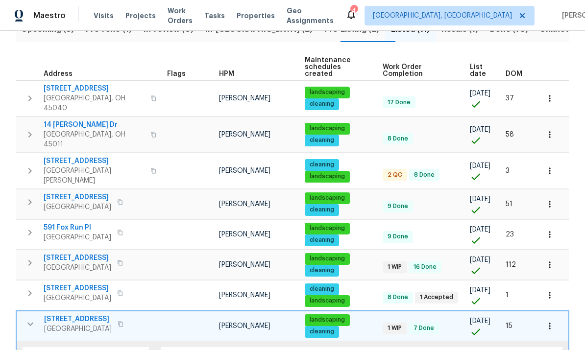
click at [557, 315] on button "button" at bounding box center [550, 326] width 22 height 22
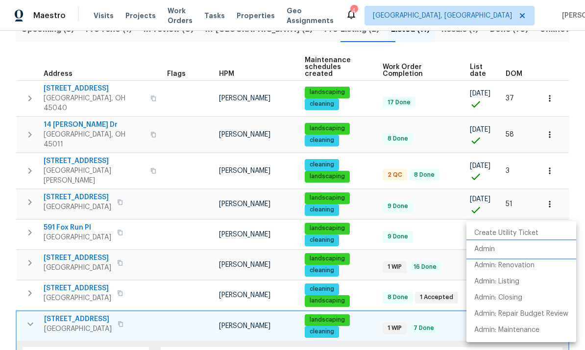
click at [506, 244] on li "Admin" at bounding box center [521, 249] width 110 height 16
